Goal: Task Accomplishment & Management: Manage account settings

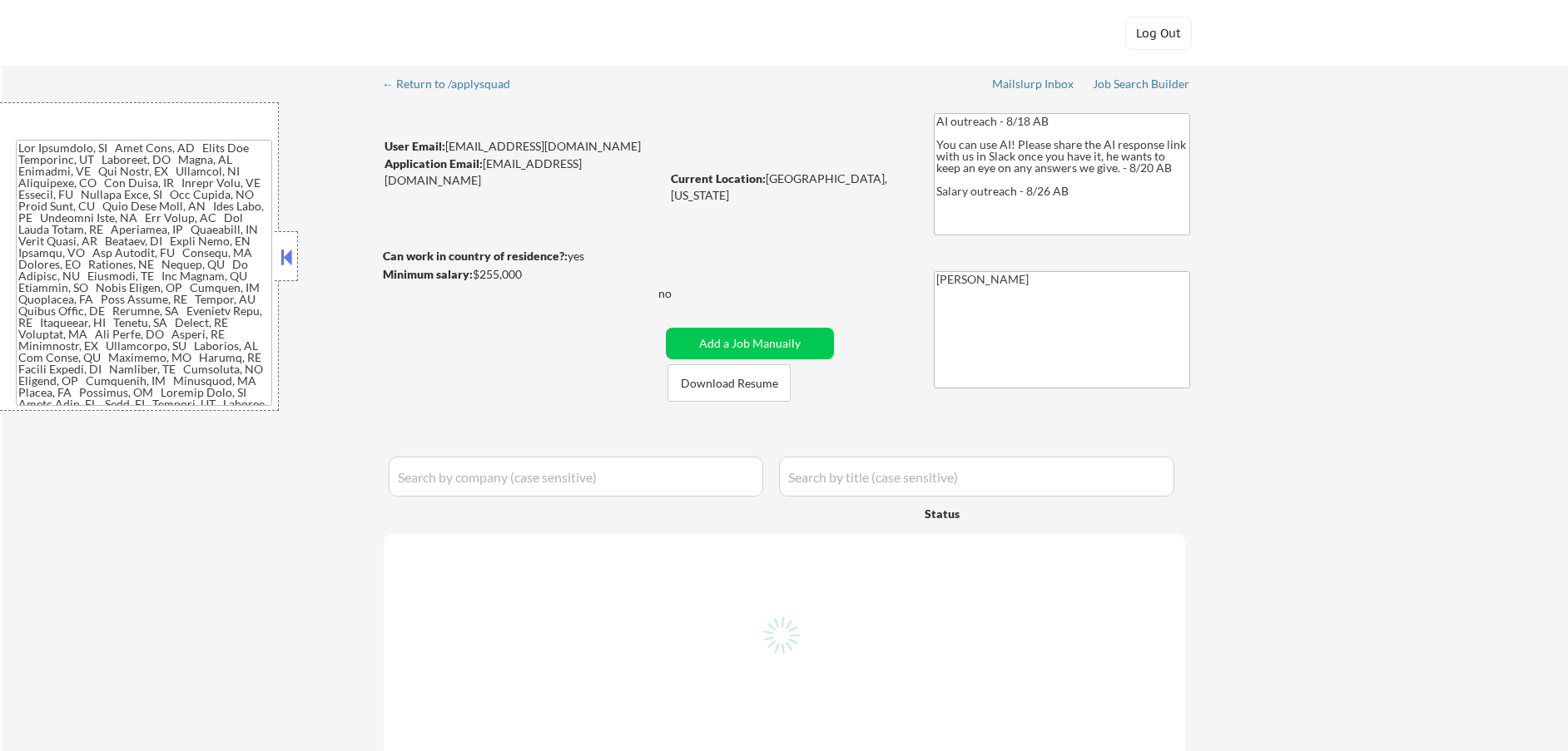
select select ""pending""
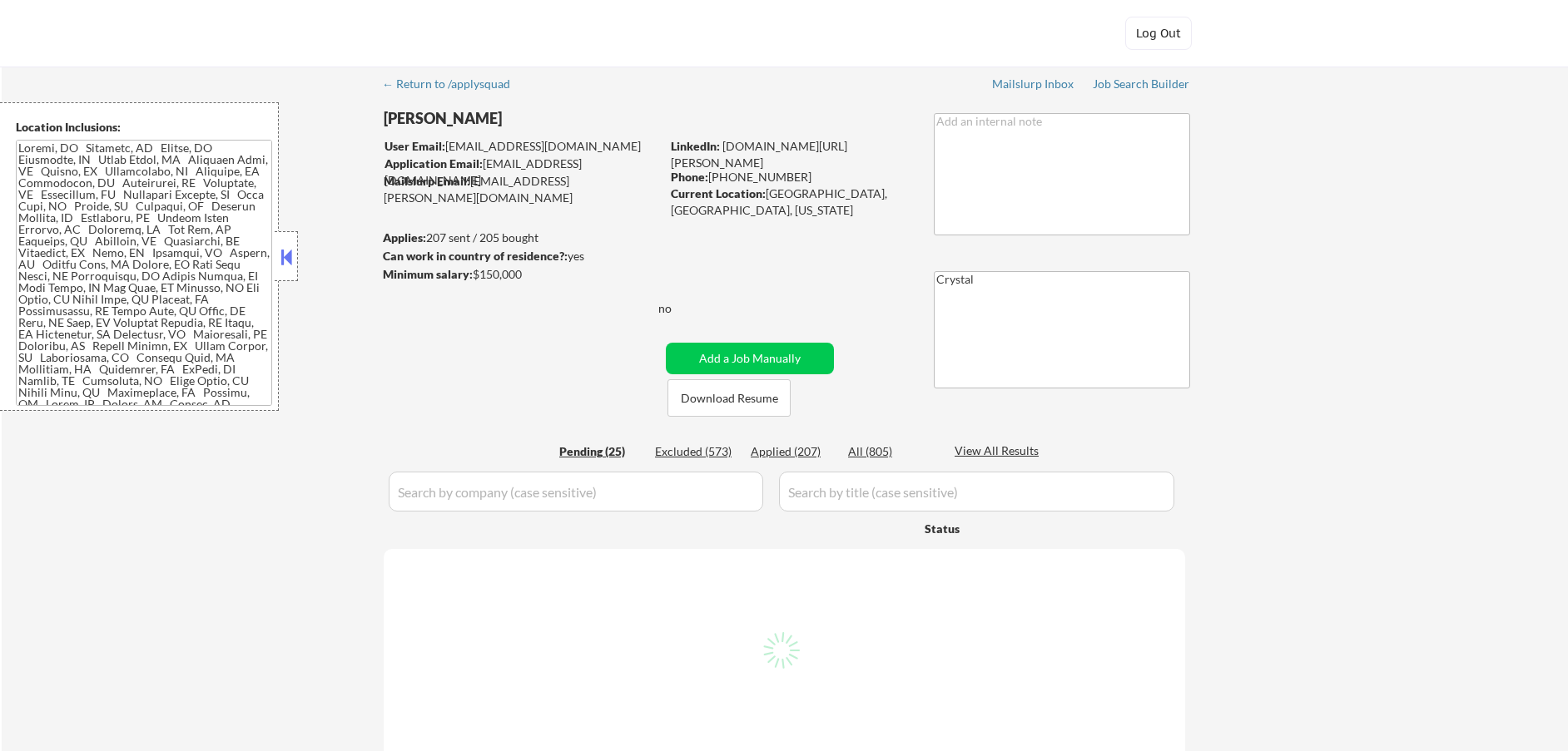
select select ""pending""
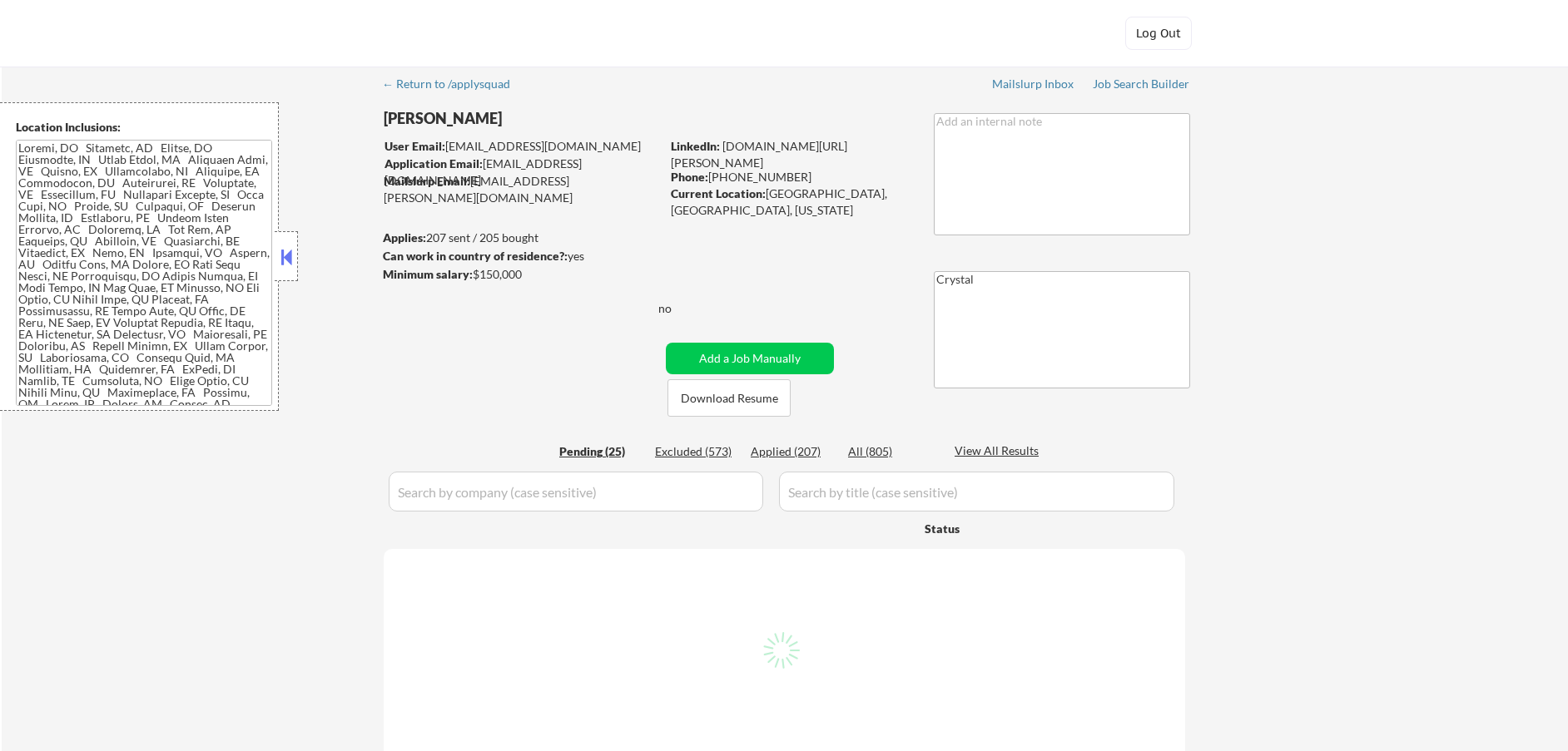
select select ""pending""
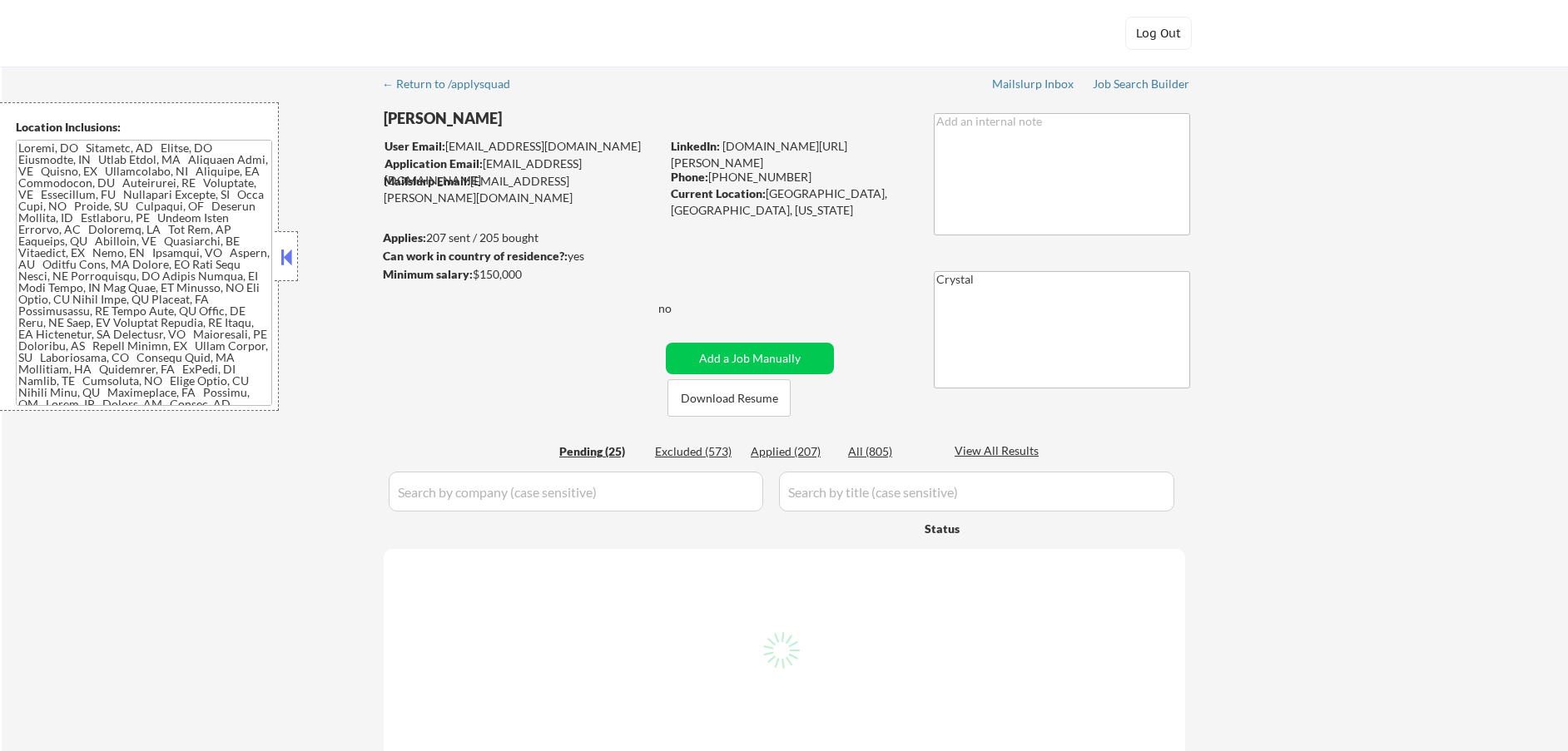
select select ""pending""
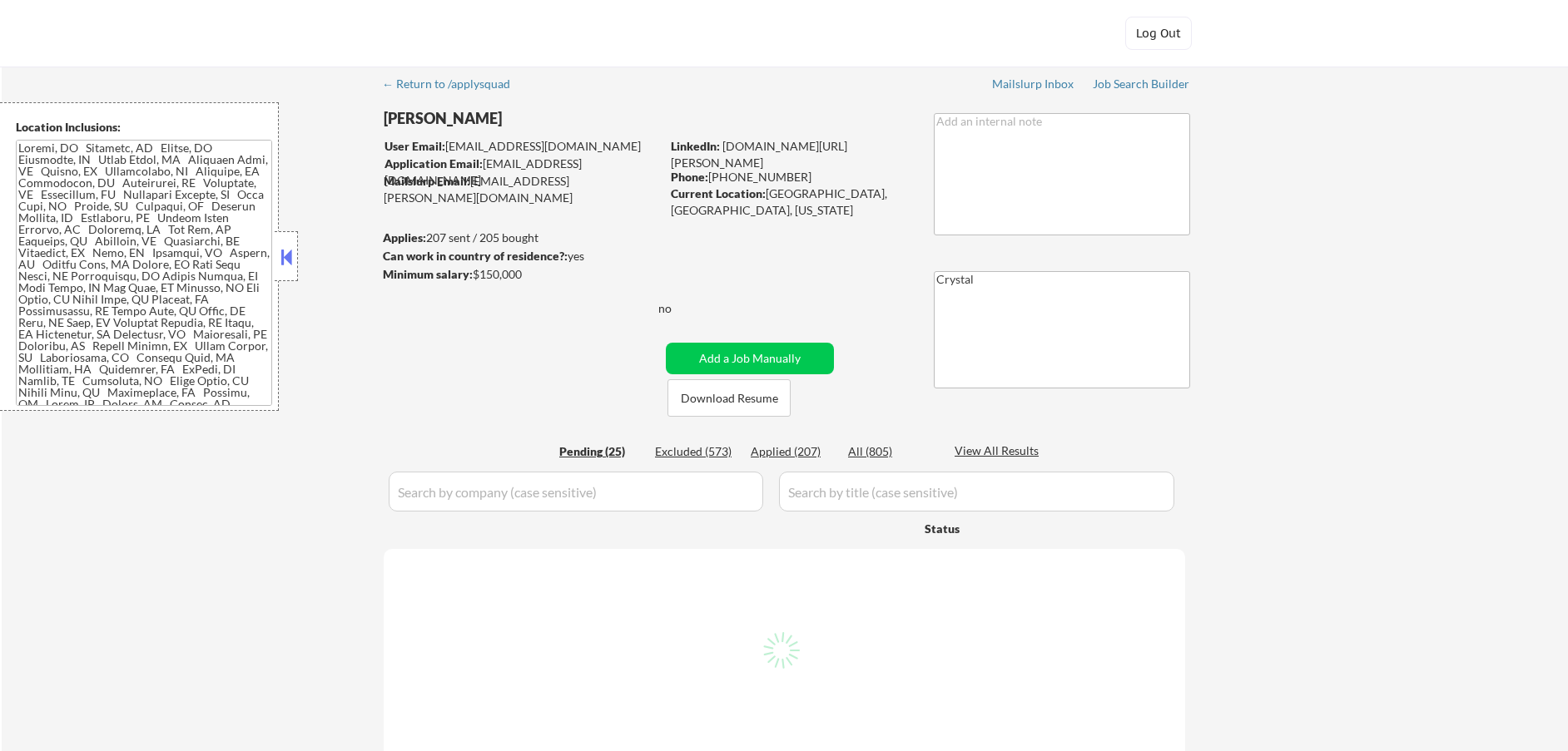
select select ""pending""
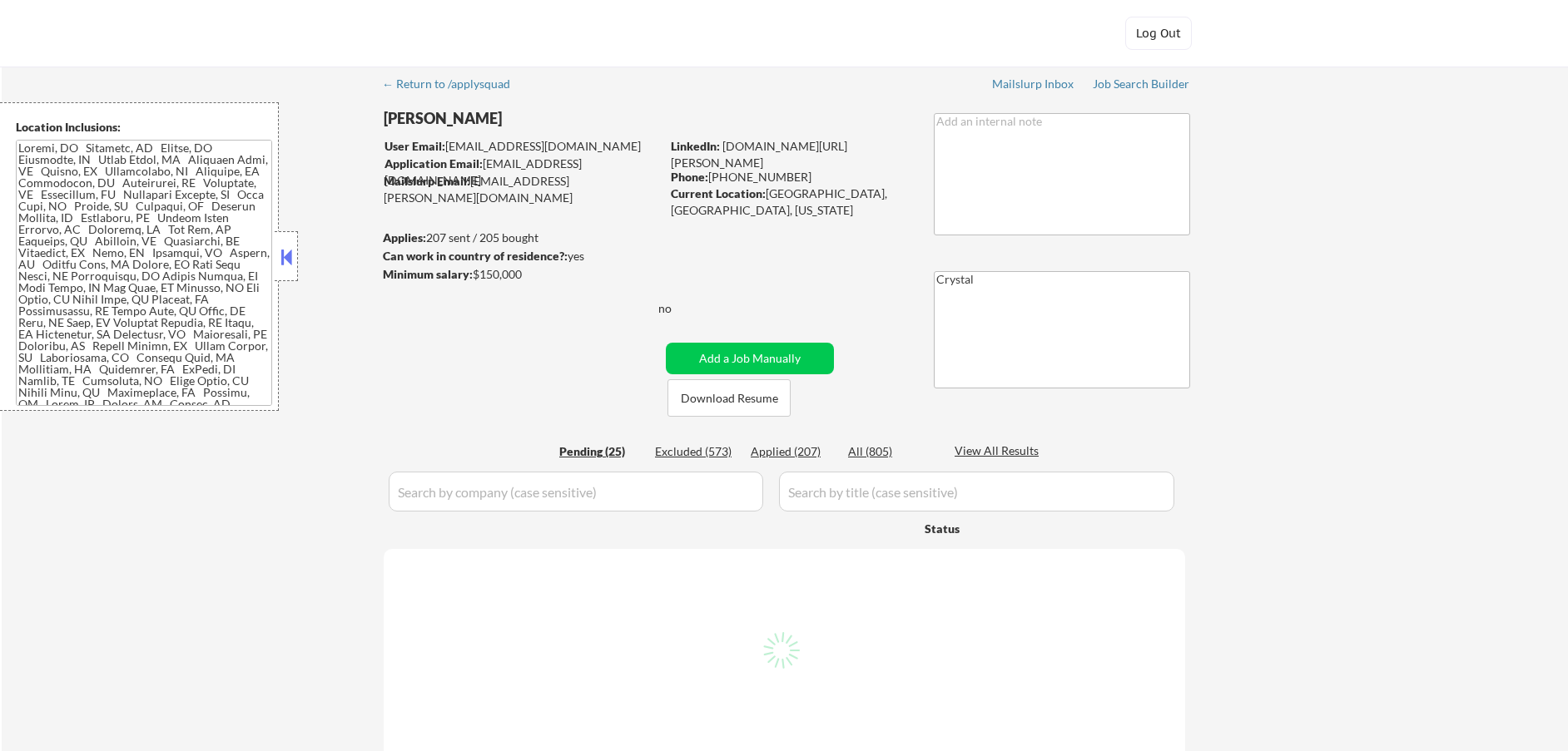
select select ""pending""
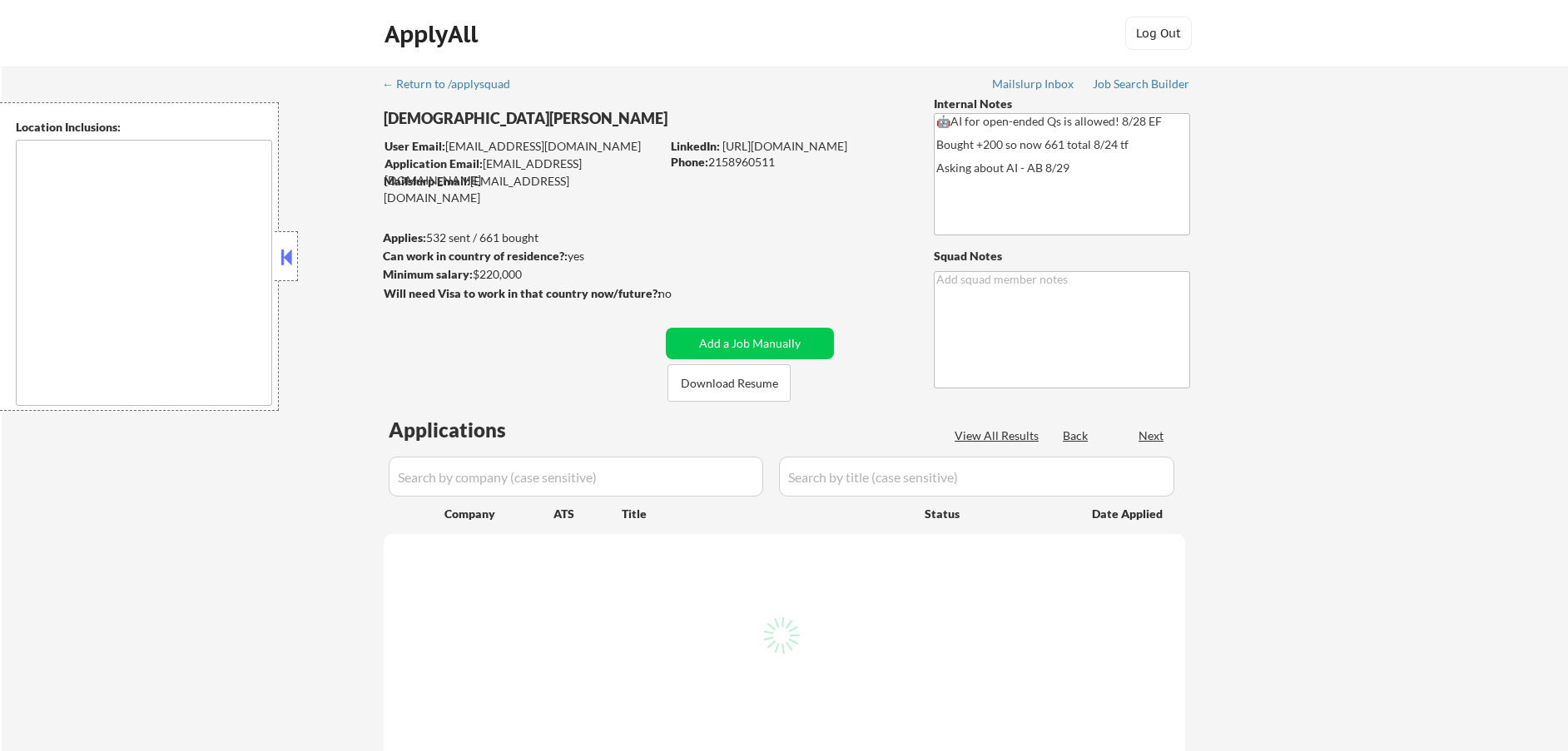
type textarea "Manhattan, NY Brooklyn, NY Jersey City, NJ Hoboken, NJ Weehawken, NJ Union City…"
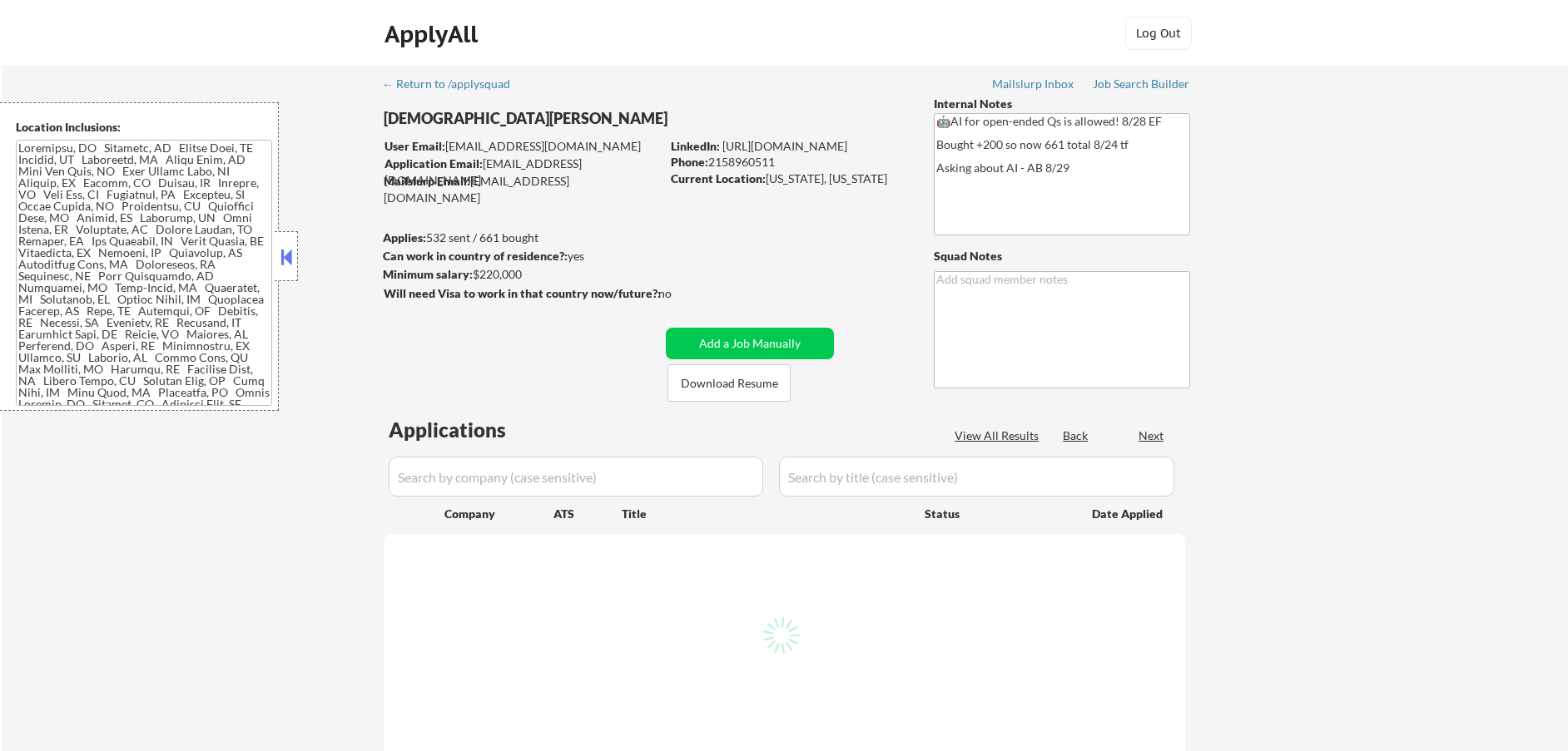
select select ""pending""
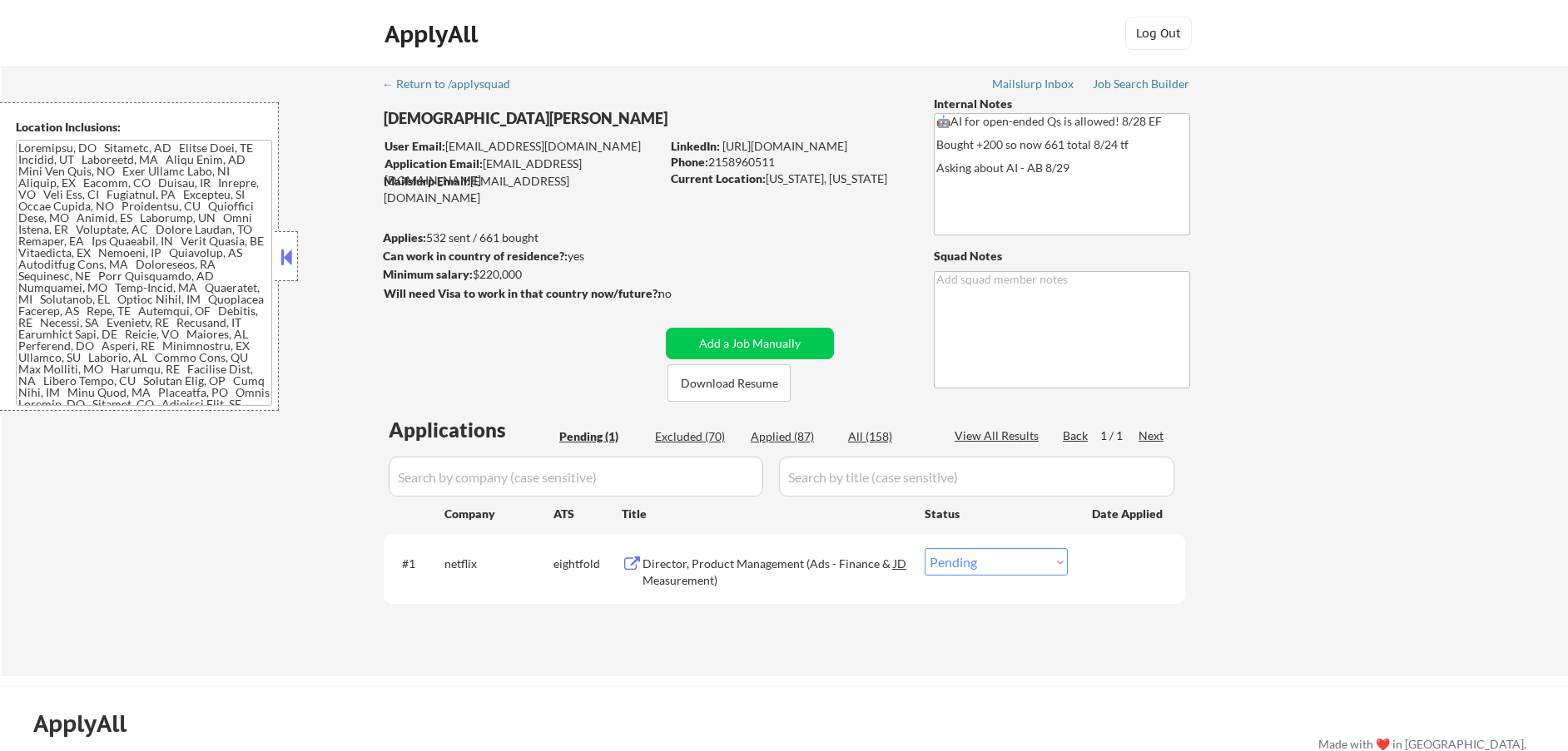
scroll to position [767, 0]
